Goal: Find specific page/section: Find specific page/section

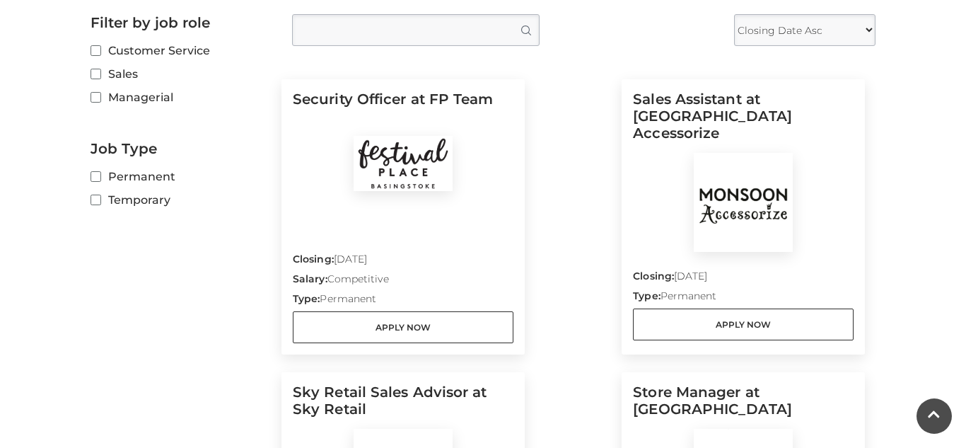
scroll to position [453, 0]
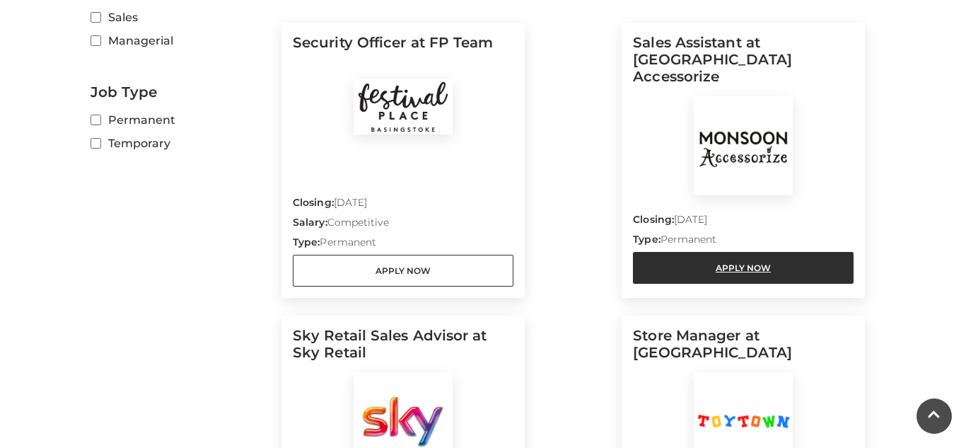
click at [750, 252] on link "Apply Now" at bounding box center [743, 268] width 221 height 32
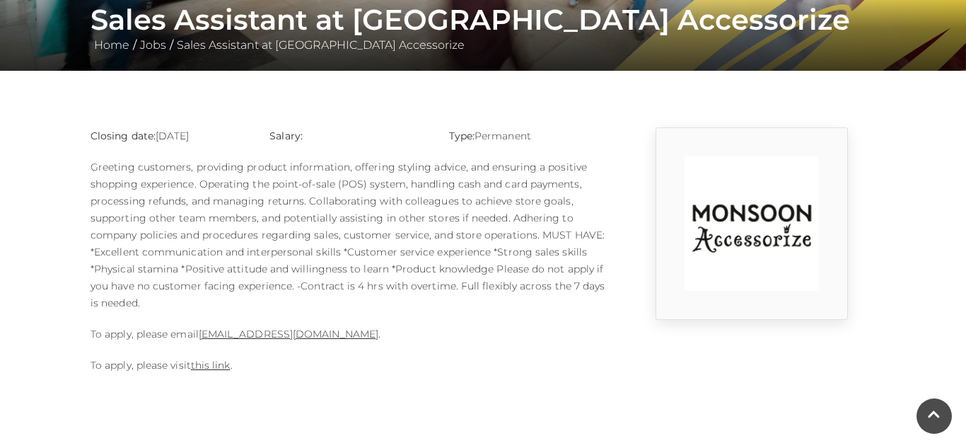
scroll to position [311, 0]
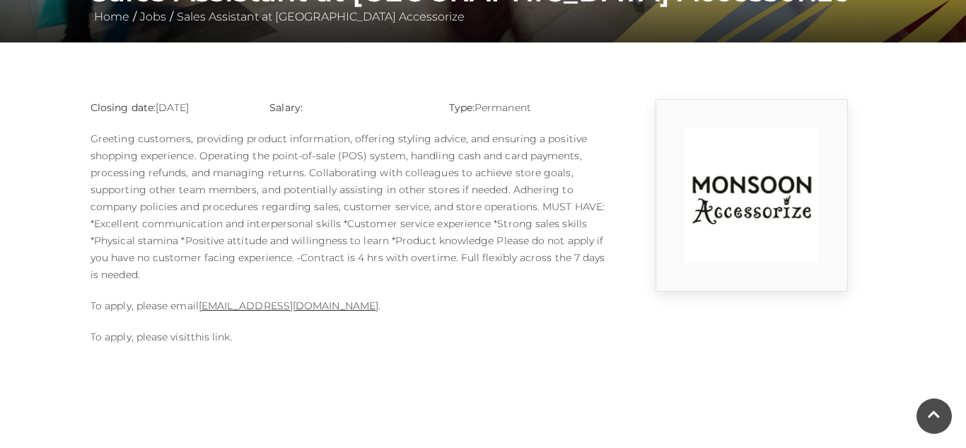
click at [219, 339] on link "this link" at bounding box center [211, 336] width 40 height 13
drag, startPoint x: 199, startPoint y: 306, endPoint x: 248, endPoint y: 305, distance: 49.5
click at [248, 305] on p "To apply, please email 1124m@monsoonmail.rms-metro.com ." at bounding box center [349, 305] width 516 height 17
